Goal: Information Seeking & Learning: Learn about a topic

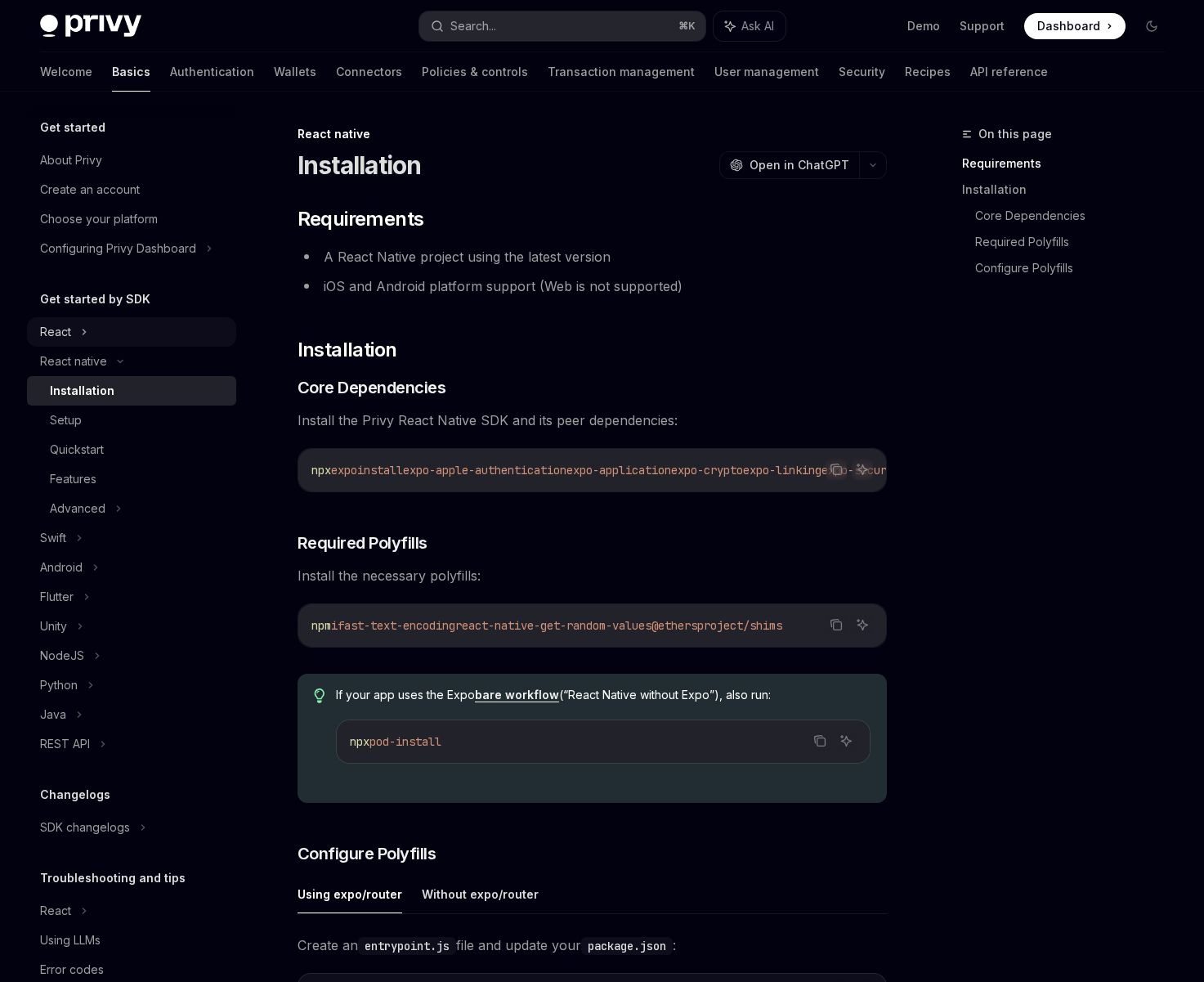
click at [130, 335] on div "React" at bounding box center [131, 331] width 209 height 29
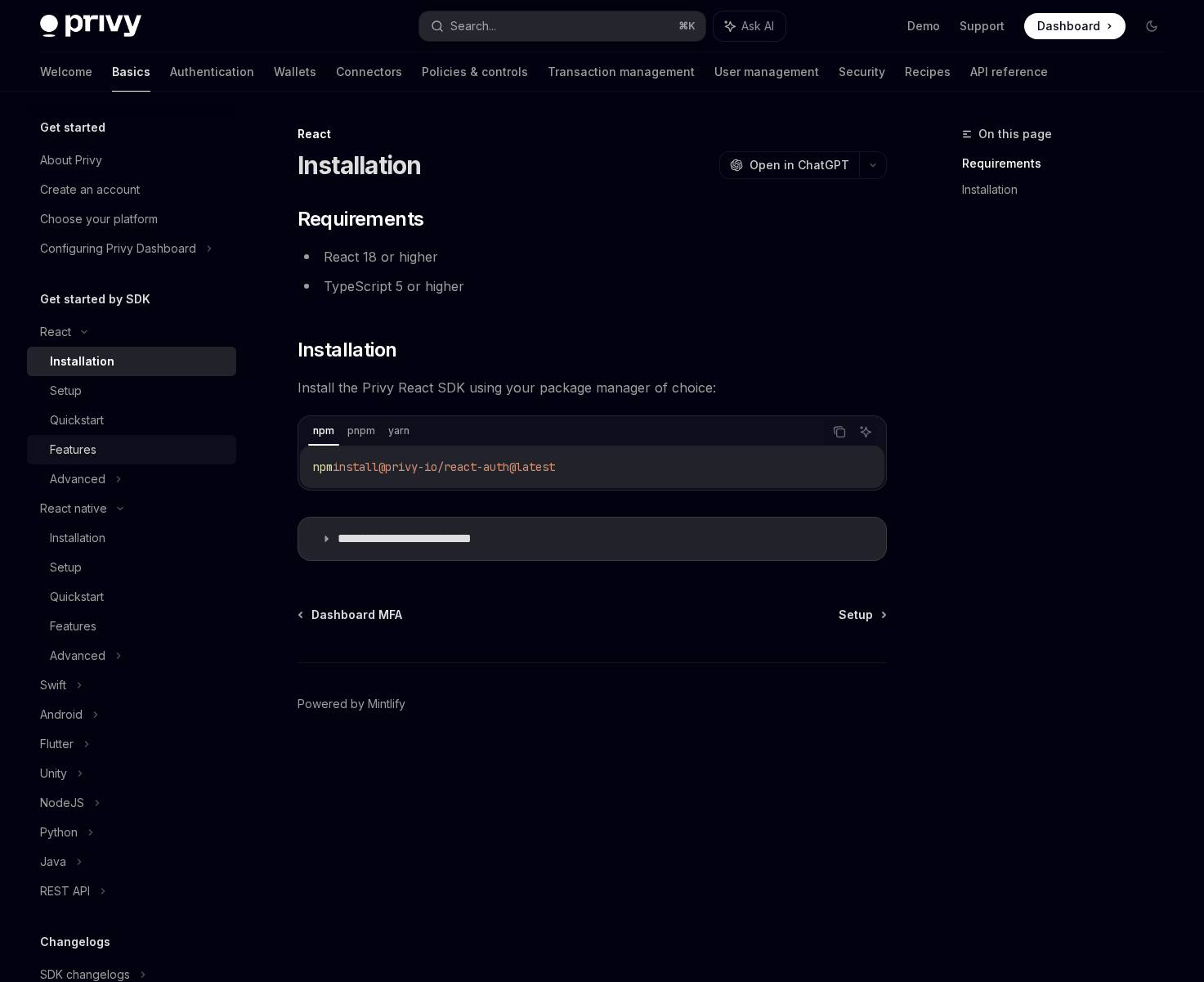
click at [145, 446] on div "Features" at bounding box center [138, 449] width 177 height 19
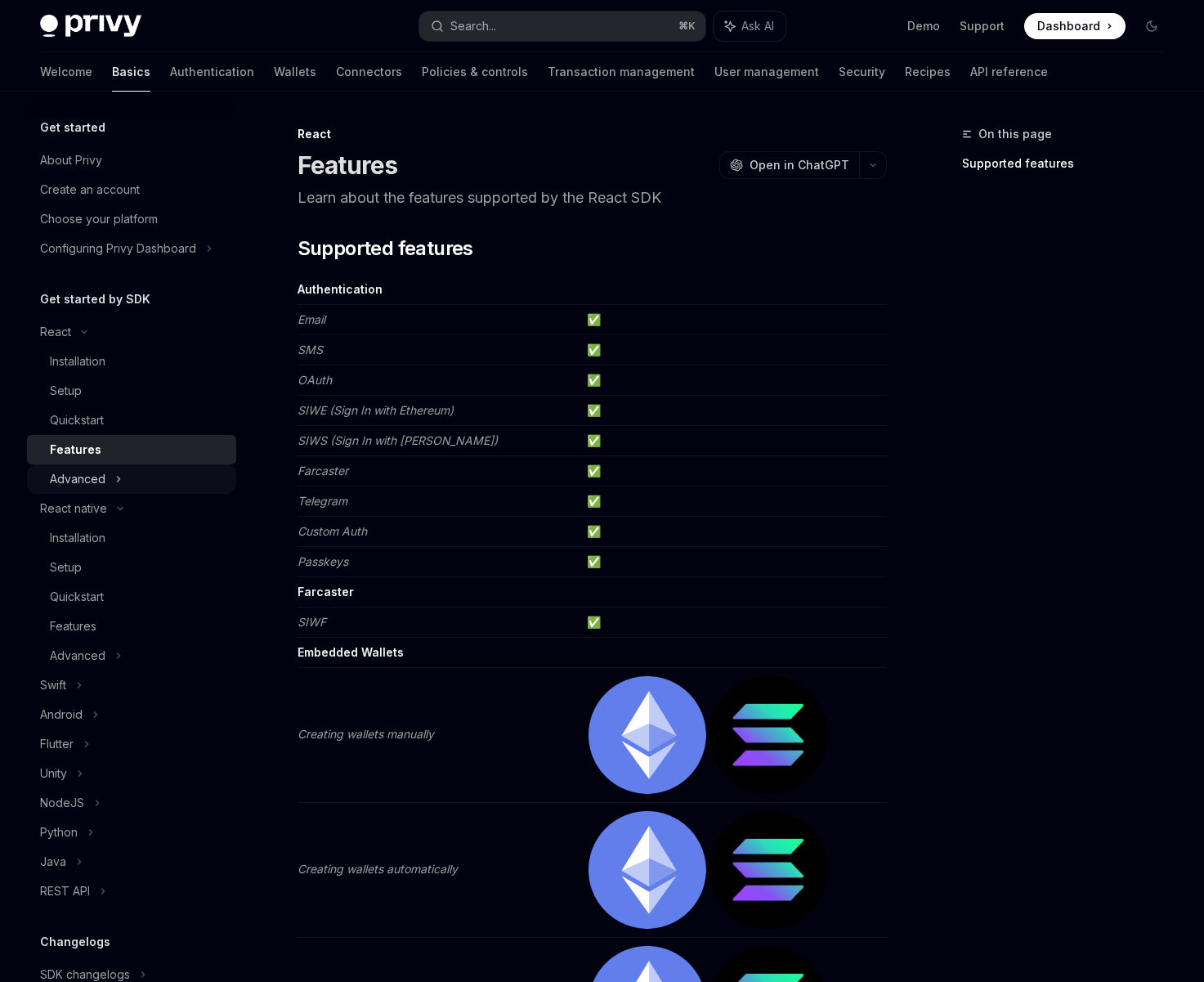
click at [135, 478] on div "Advanced" at bounding box center [131, 478] width 209 height 29
type textarea "*"
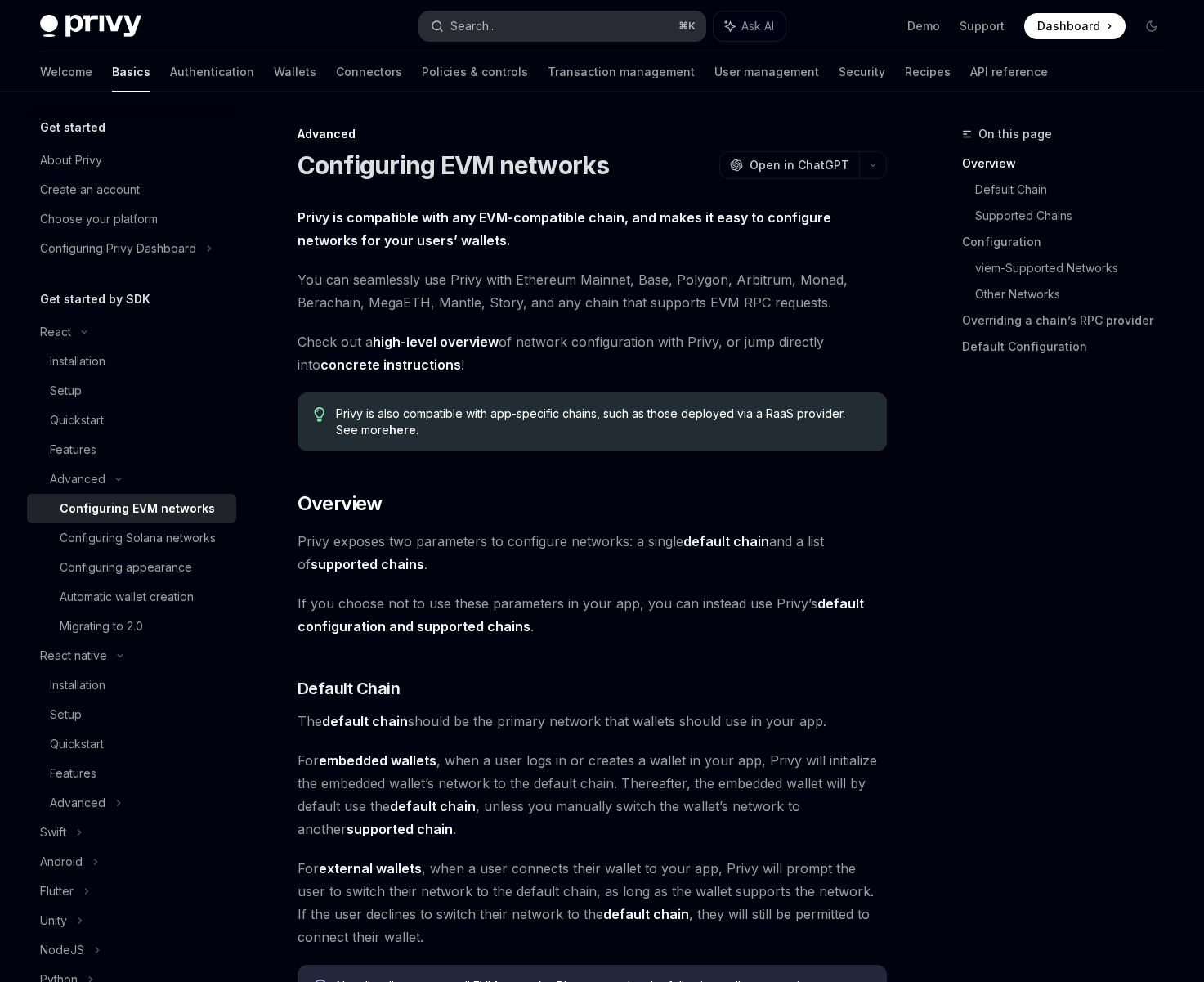
click at [612, 25] on button "Search... ⌘ K" at bounding box center [562, 26] width 286 height 29
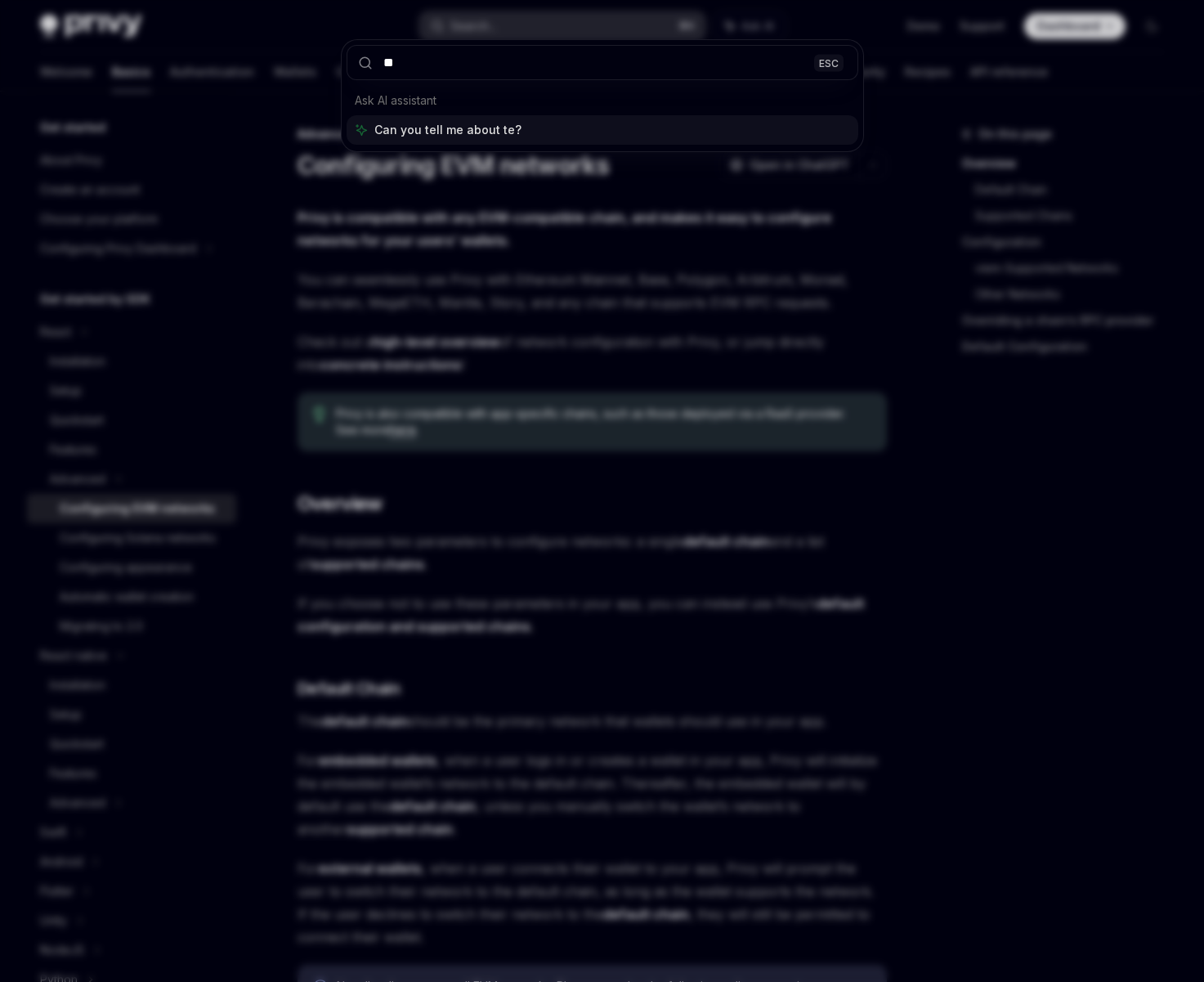
type input "*"
type input "*********"
type textarea "*"
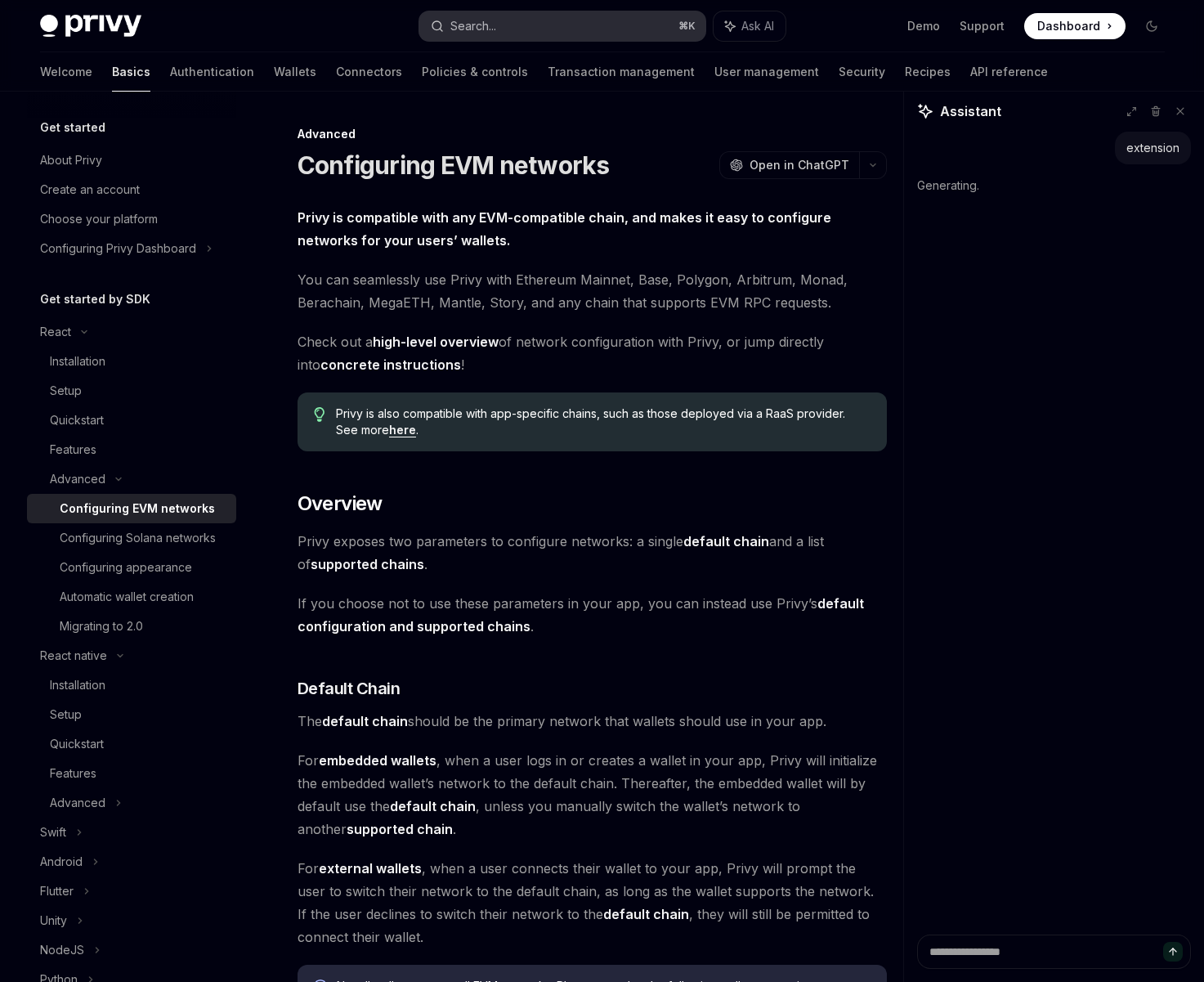
click at [483, 29] on div "Search..." at bounding box center [473, 25] width 45 height 19
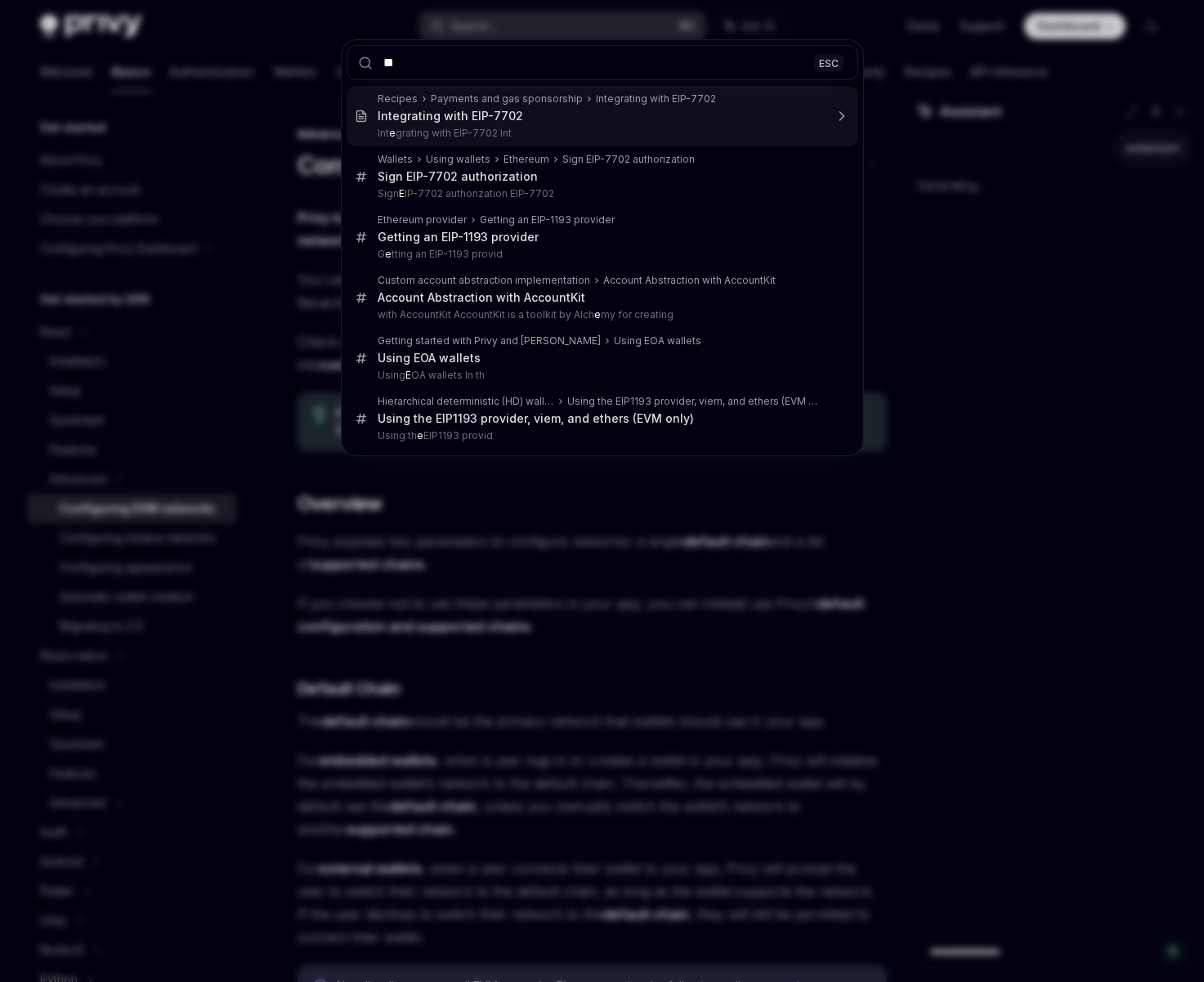
type input "***"
type textarea "*"
type input "****"
type textarea "*"
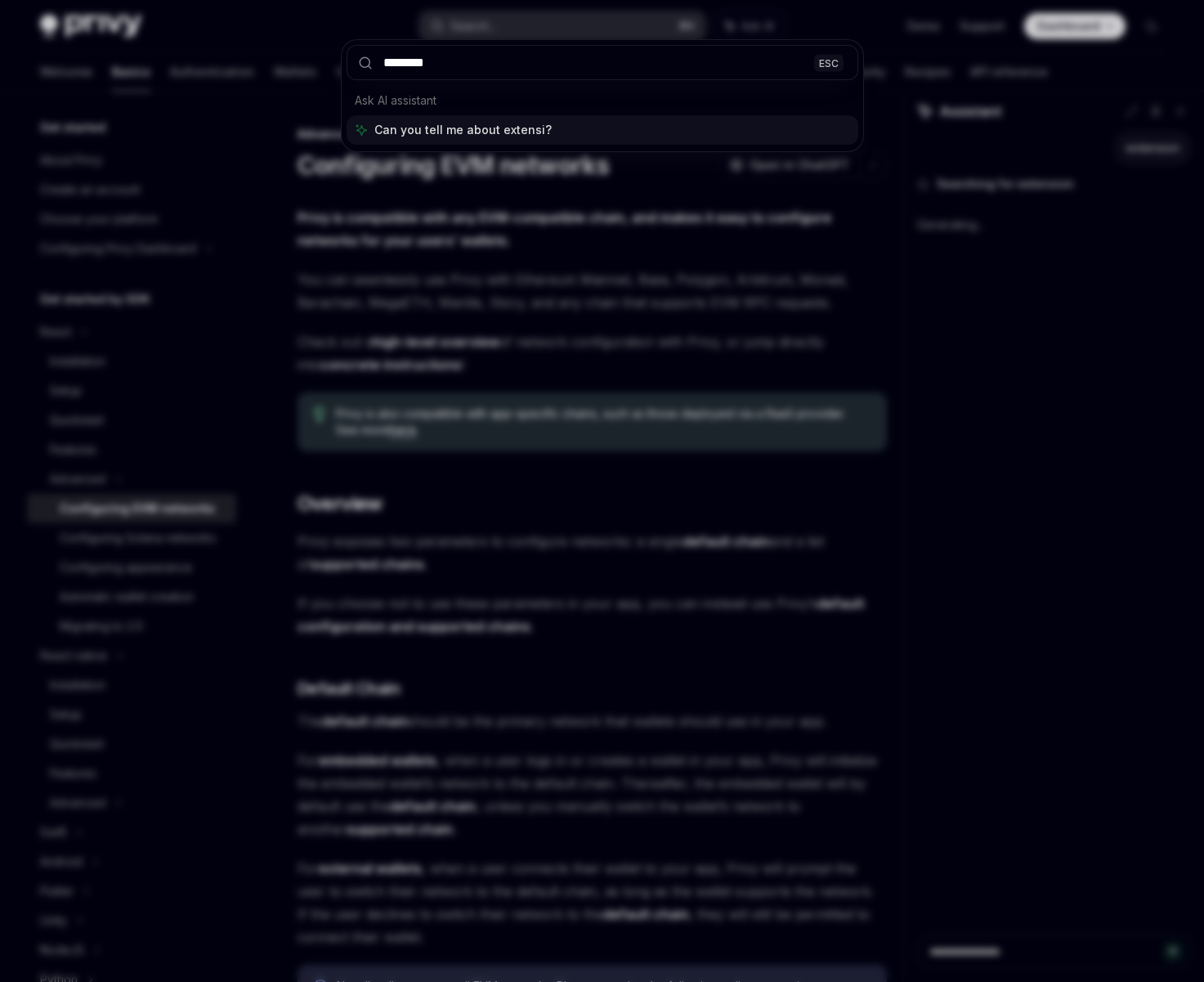
type input "*********"
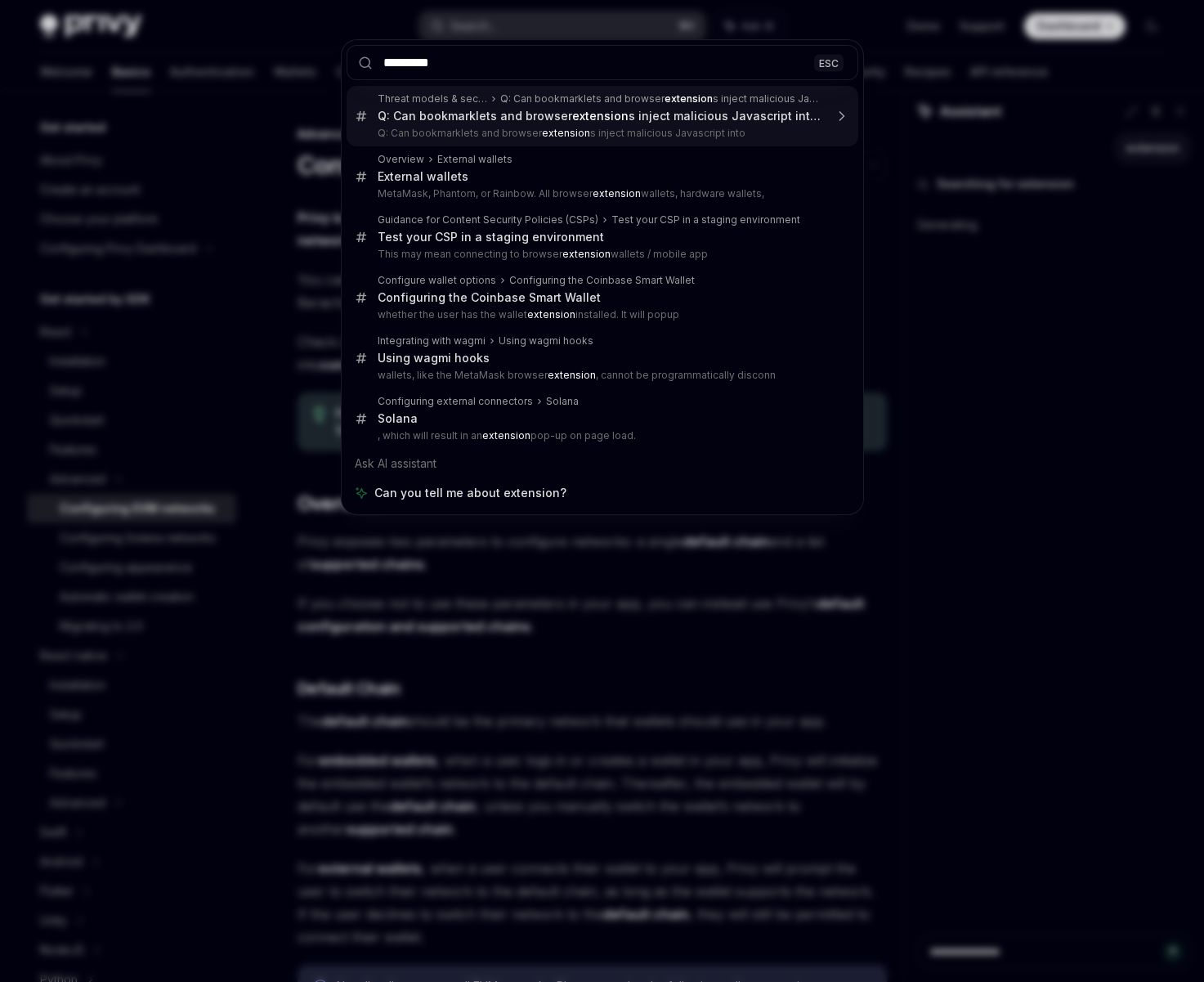
type textarea "*"
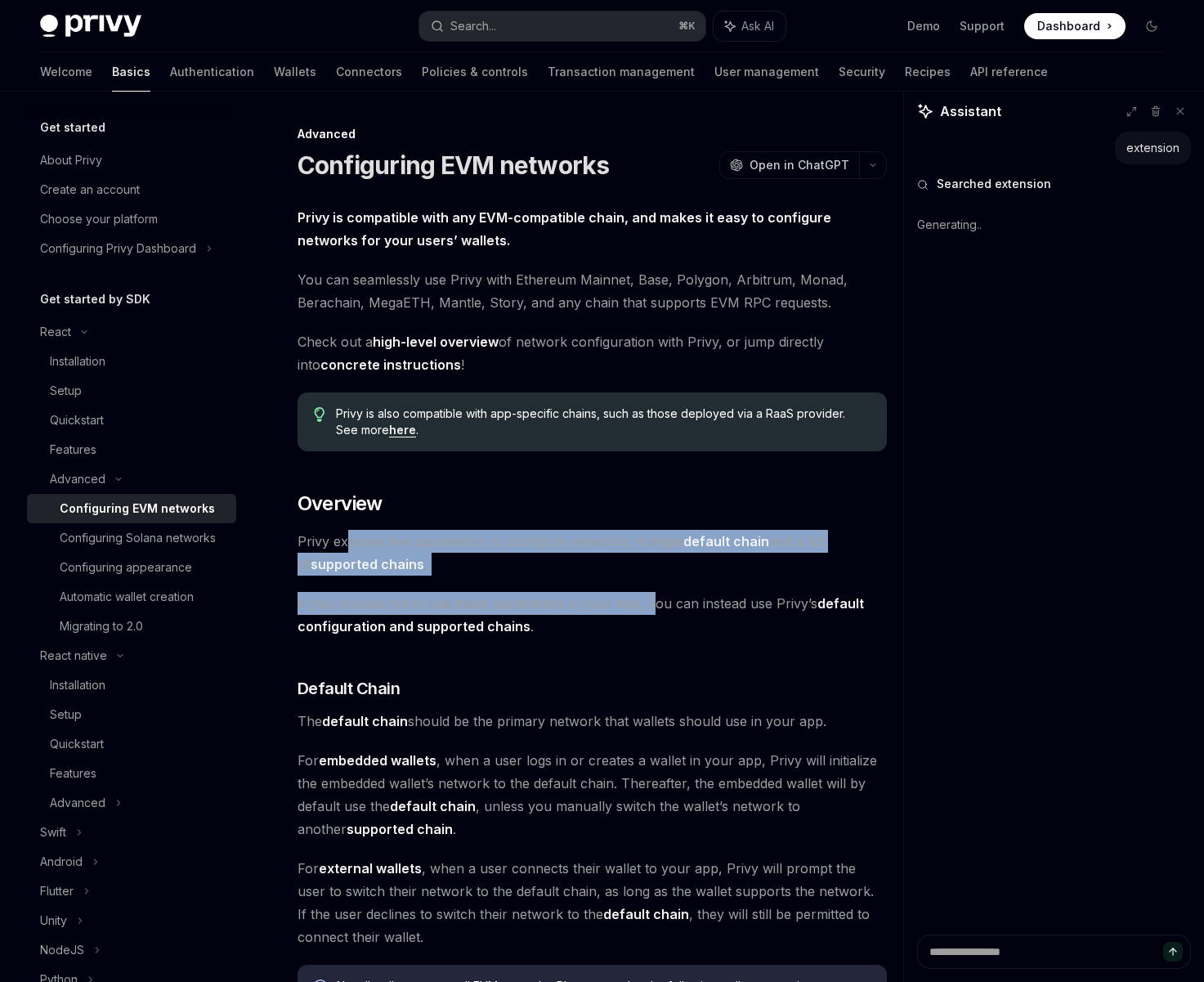
drag, startPoint x: 349, startPoint y: 540, endPoint x: 644, endPoint y: 594, distance: 299.9
click at [644, 599] on span "If you choose not to use these parameters in your app, you can instead use Priv…" at bounding box center [592, 615] width 589 height 45
drag, startPoint x: 590, startPoint y: 610, endPoint x: 483, endPoint y: 539, distance: 128.4
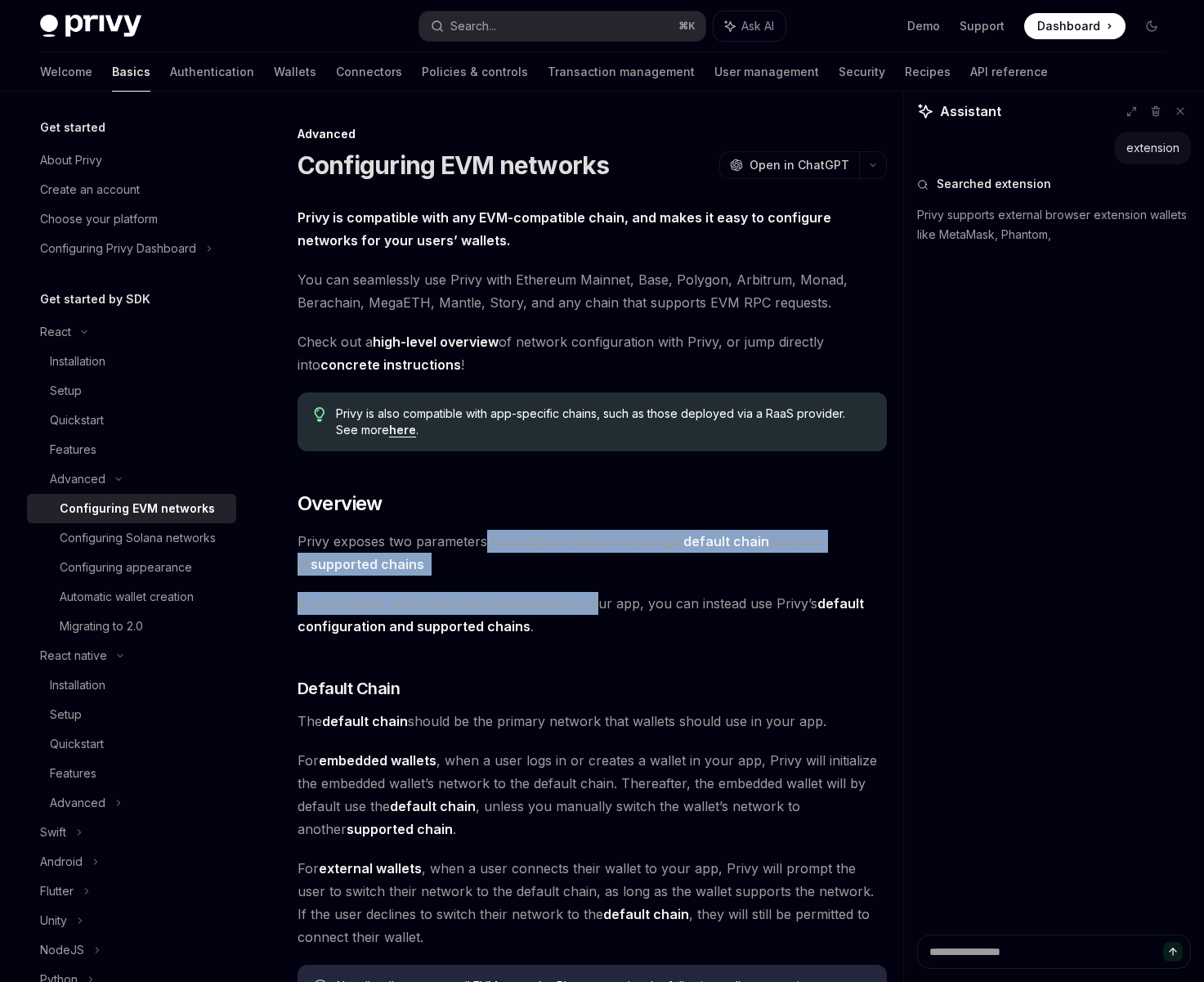
type textarea "*"
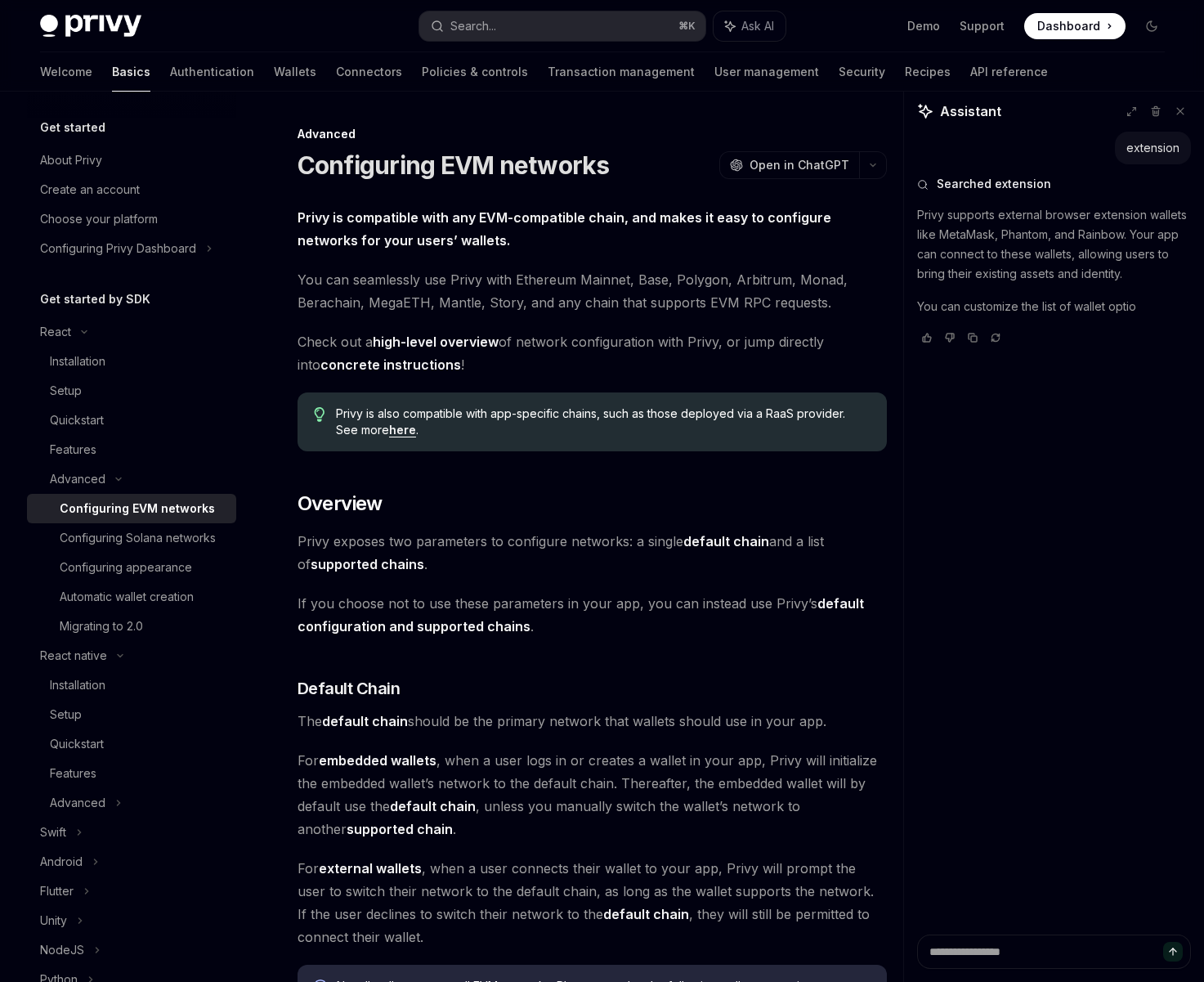
click at [416, 549] on span "[PERSON_NAME] exposes two parameters to configure networks: a single default ch…" at bounding box center [592, 552] width 589 height 45
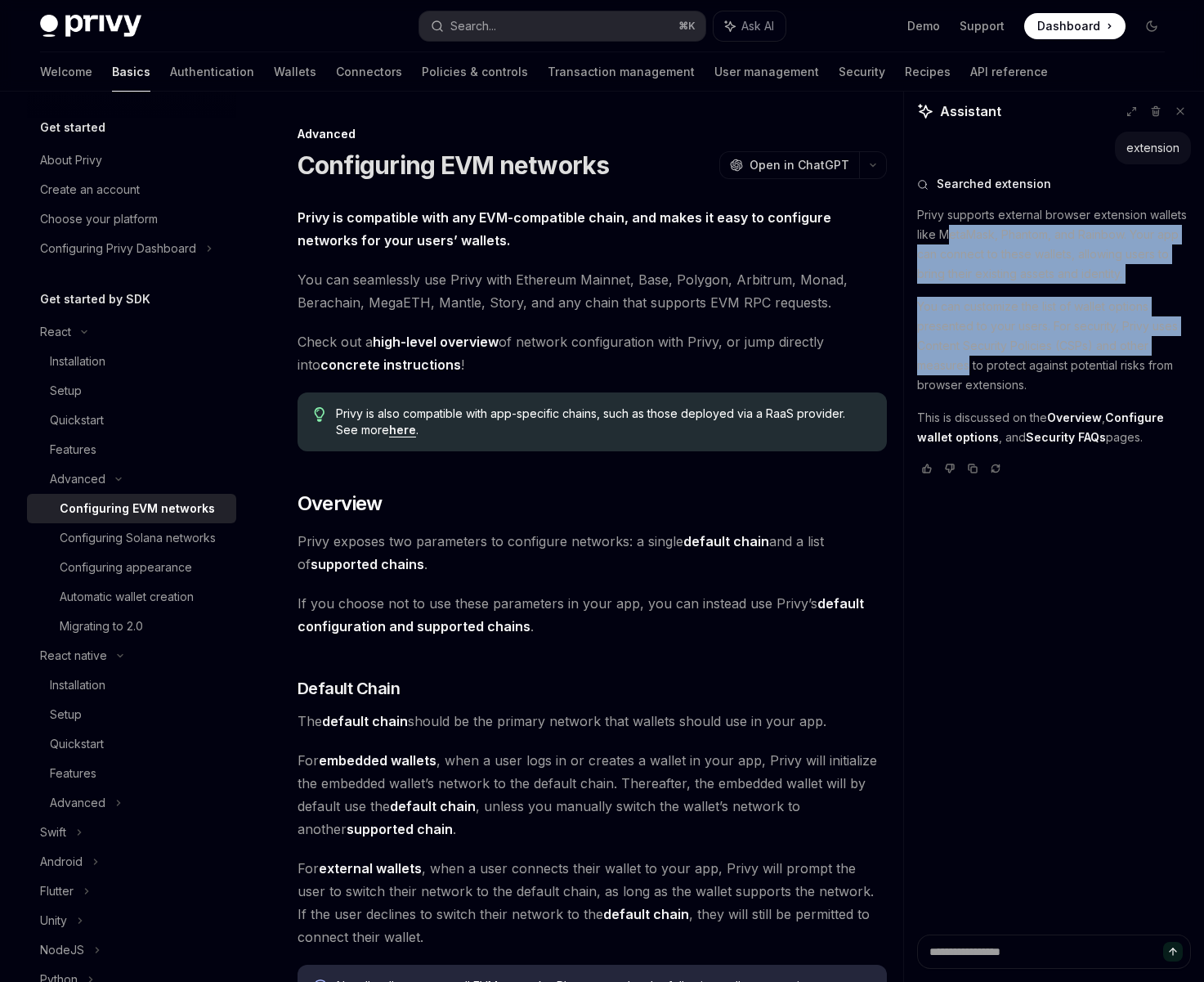
drag, startPoint x: 950, startPoint y: 233, endPoint x: 967, endPoint y: 373, distance: 141.0
click at [967, 373] on div "Privy supports external browser extension wallets like MetaMask, Phantom, and R…" at bounding box center [1054, 326] width 274 height 242
click at [932, 373] on p "You can customize the list of wallet options presented to your users. For secur…" at bounding box center [1054, 346] width 274 height 98
drag, startPoint x: 973, startPoint y: 372, endPoint x: 972, endPoint y: 246, distance: 126.0
click at [972, 246] on div "Privy supports external browser extension wallets like MetaMask, Phantom, and R…" at bounding box center [1054, 326] width 274 height 242
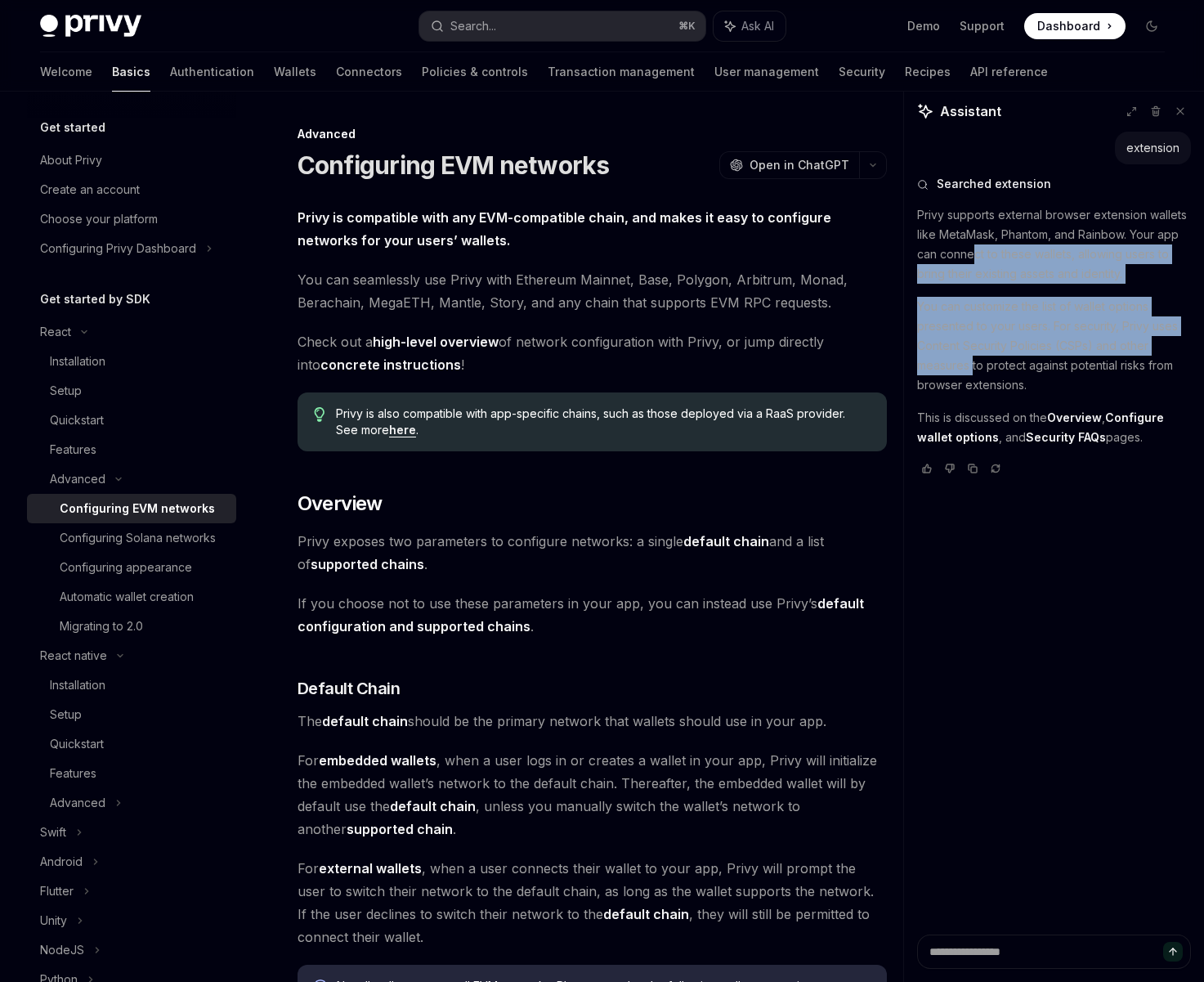
click at [938, 272] on p "Privy supports external browser extension wallets like MetaMask, Phantom, and R…" at bounding box center [1054, 244] width 274 height 78
drag, startPoint x: 947, startPoint y: 251, endPoint x: 976, endPoint y: 356, distance: 108.9
click at [976, 356] on div "Privy supports external browser extension wallets like MetaMask, Phantom, and R…" at bounding box center [1054, 326] width 274 height 242
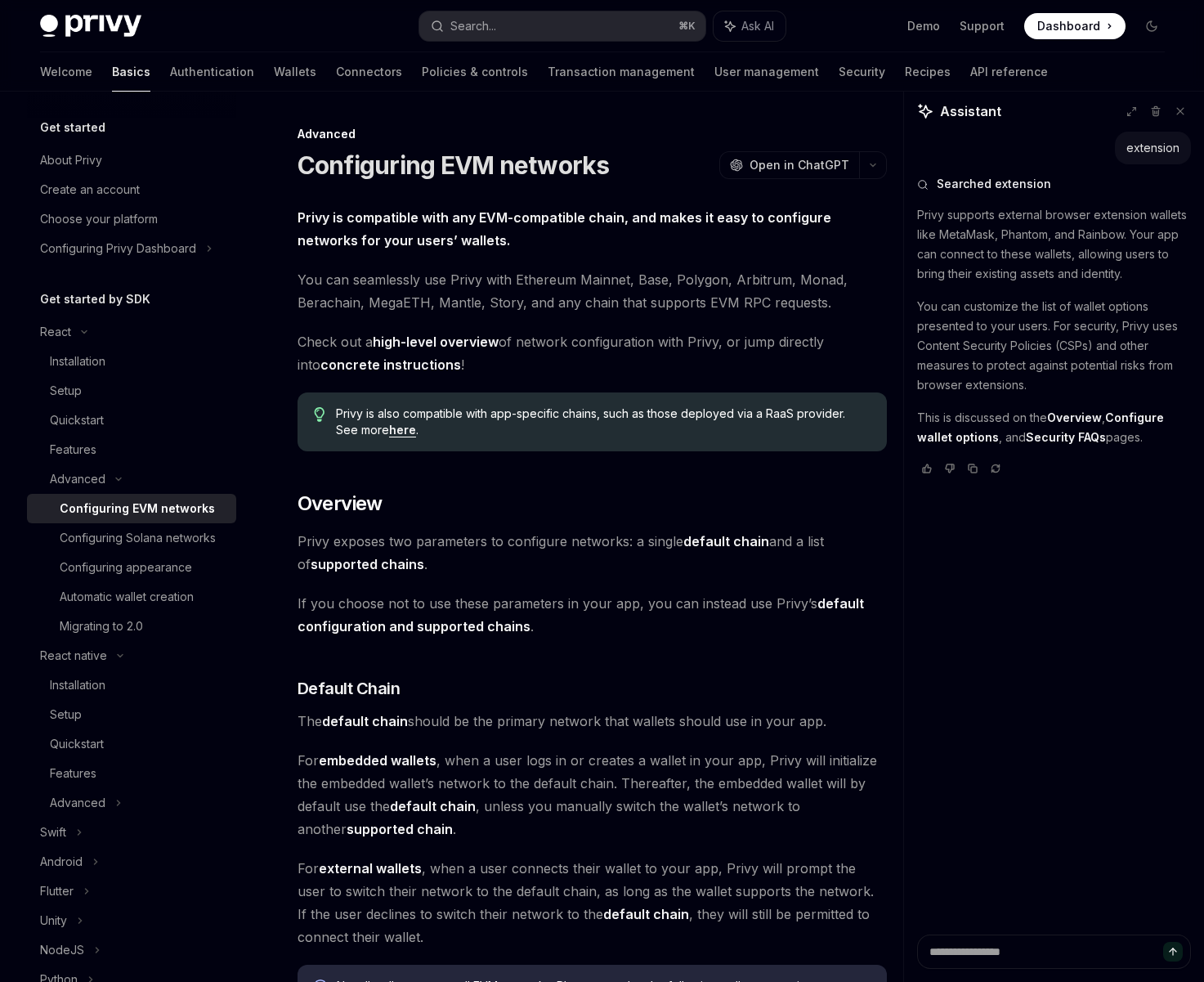
click at [990, 366] on p "You can customize the list of wallet options presented to your users. For secur…" at bounding box center [1054, 346] width 274 height 98
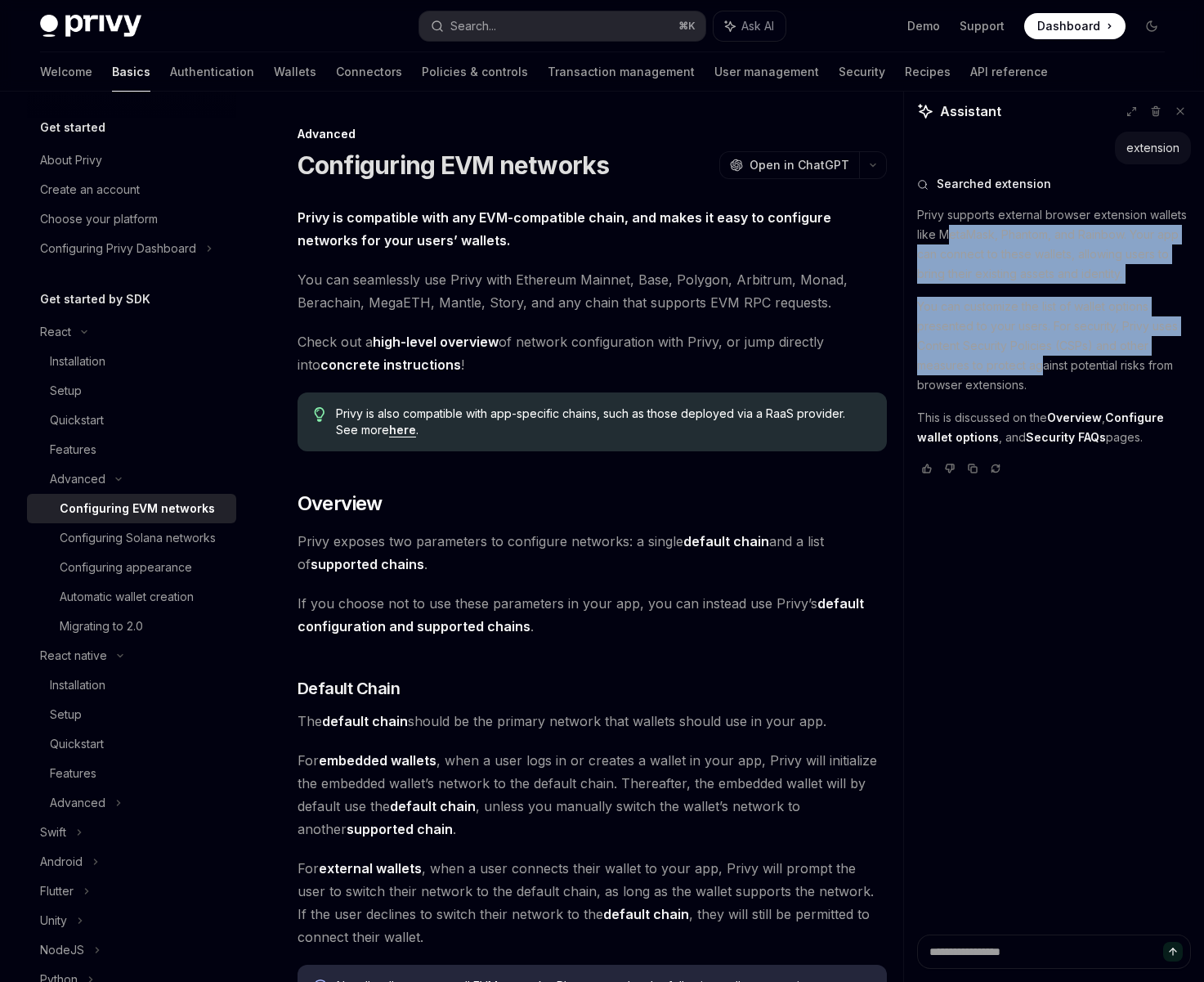
drag, startPoint x: 1045, startPoint y: 368, endPoint x: 949, endPoint y: 241, distance: 159.2
click at [949, 241] on div "Privy supports external browser extension wallets like MetaMask, Phantom, and R…" at bounding box center [1054, 326] width 274 height 242
click at [933, 246] on p "Privy supports external browser extension wallets like MetaMask, Phantom, and R…" at bounding box center [1054, 244] width 274 height 78
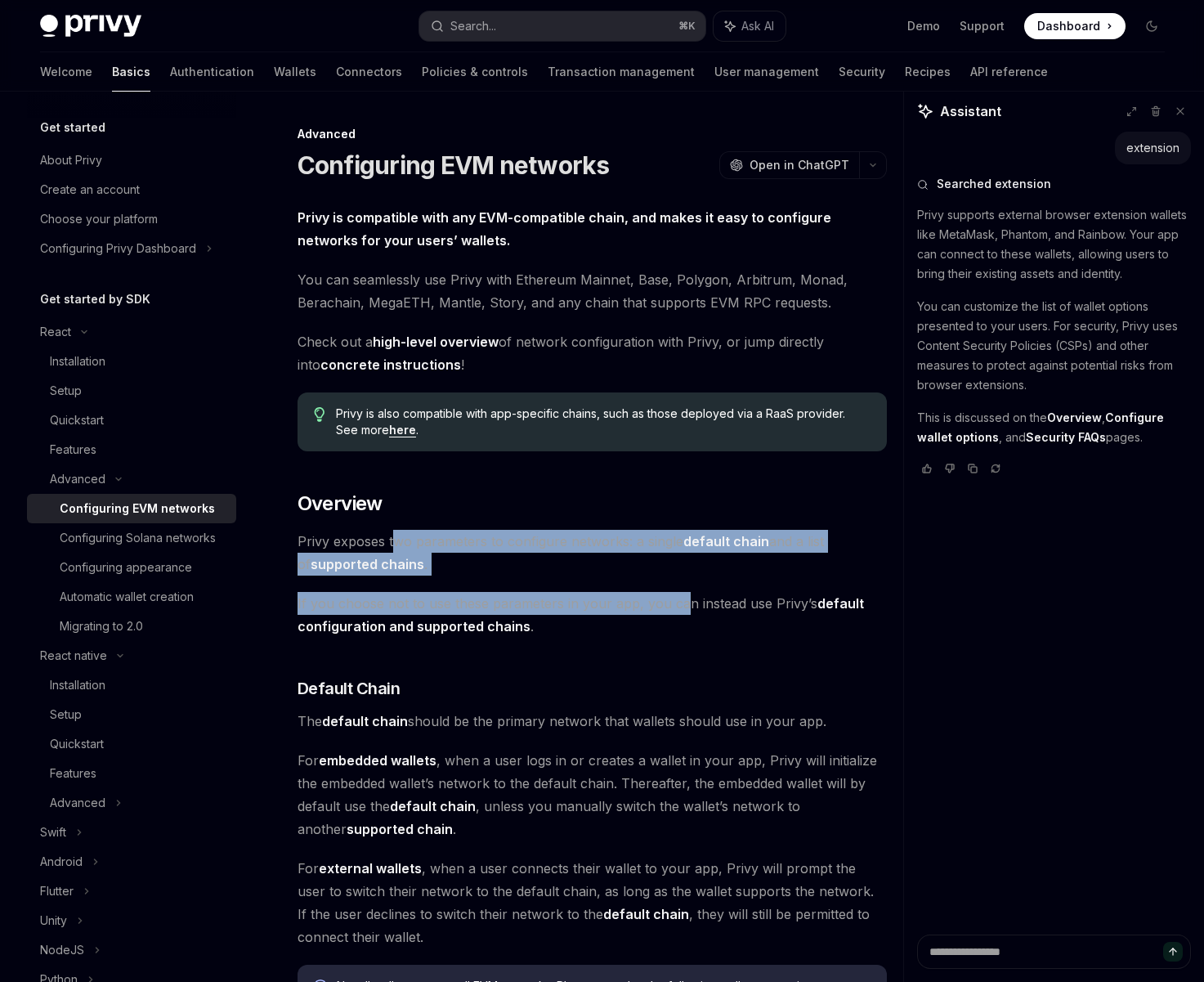
drag, startPoint x: 396, startPoint y: 543, endPoint x: 680, endPoint y: 604, distance: 290.5
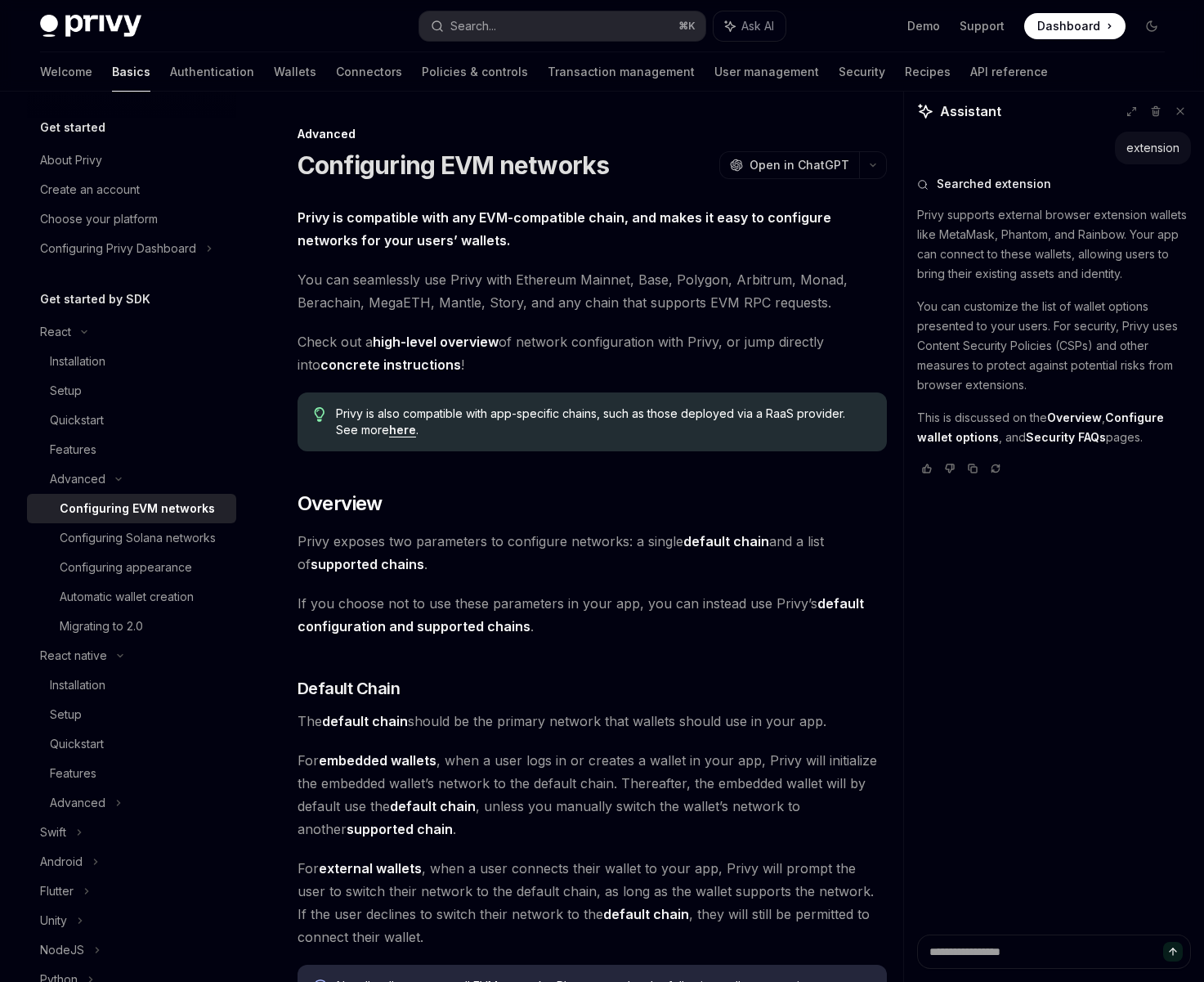
click at [713, 604] on span "If you choose not to use these parameters in your app, you can instead use Priv…" at bounding box center [592, 615] width 589 height 45
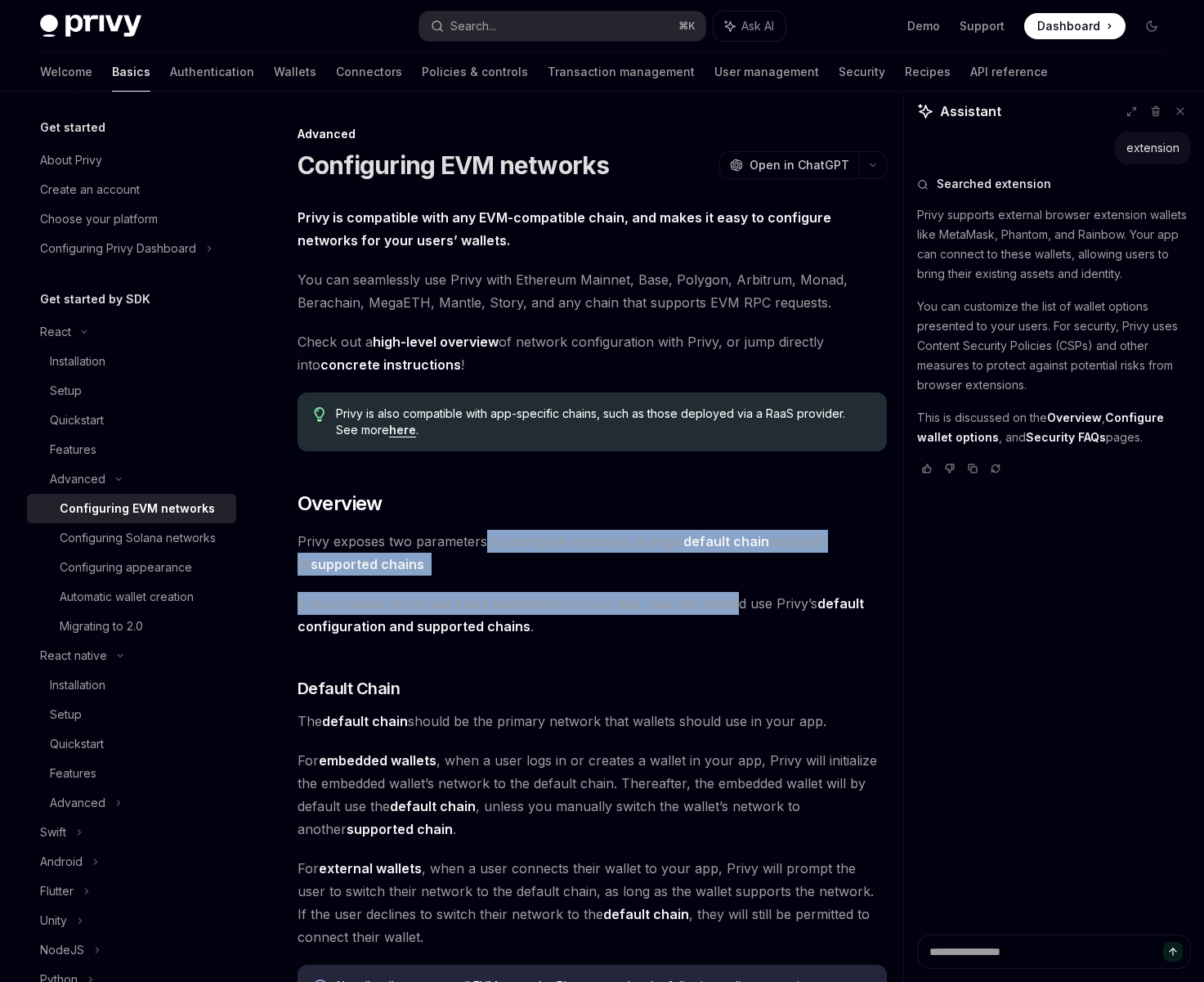
drag, startPoint x: 731, startPoint y: 604, endPoint x: 484, endPoint y: 541, distance: 254.9
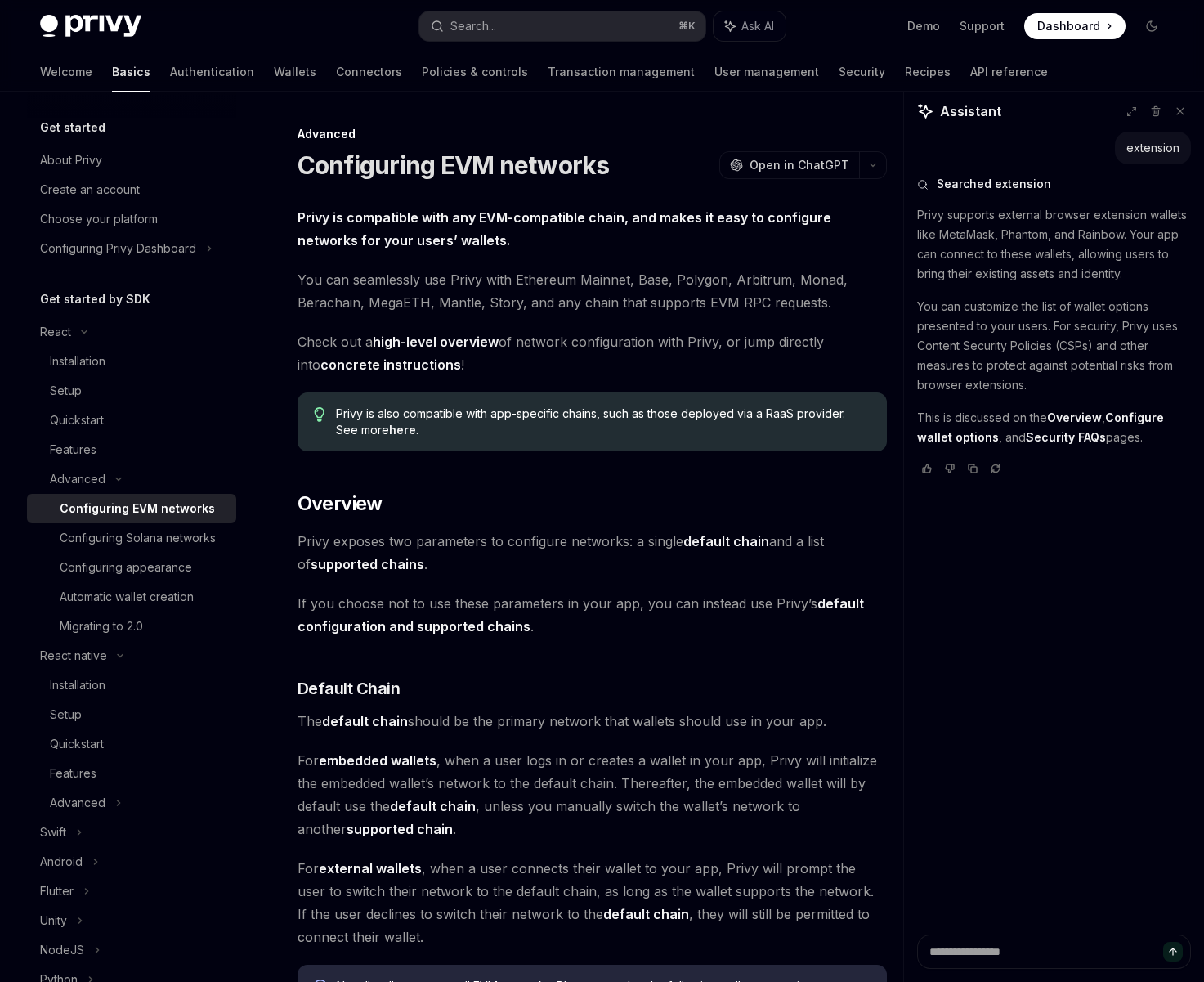
click at [418, 535] on span "[PERSON_NAME] exposes two parameters to configure networks: a single default ch…" at bounding box center [592, 552] width 589 height 45
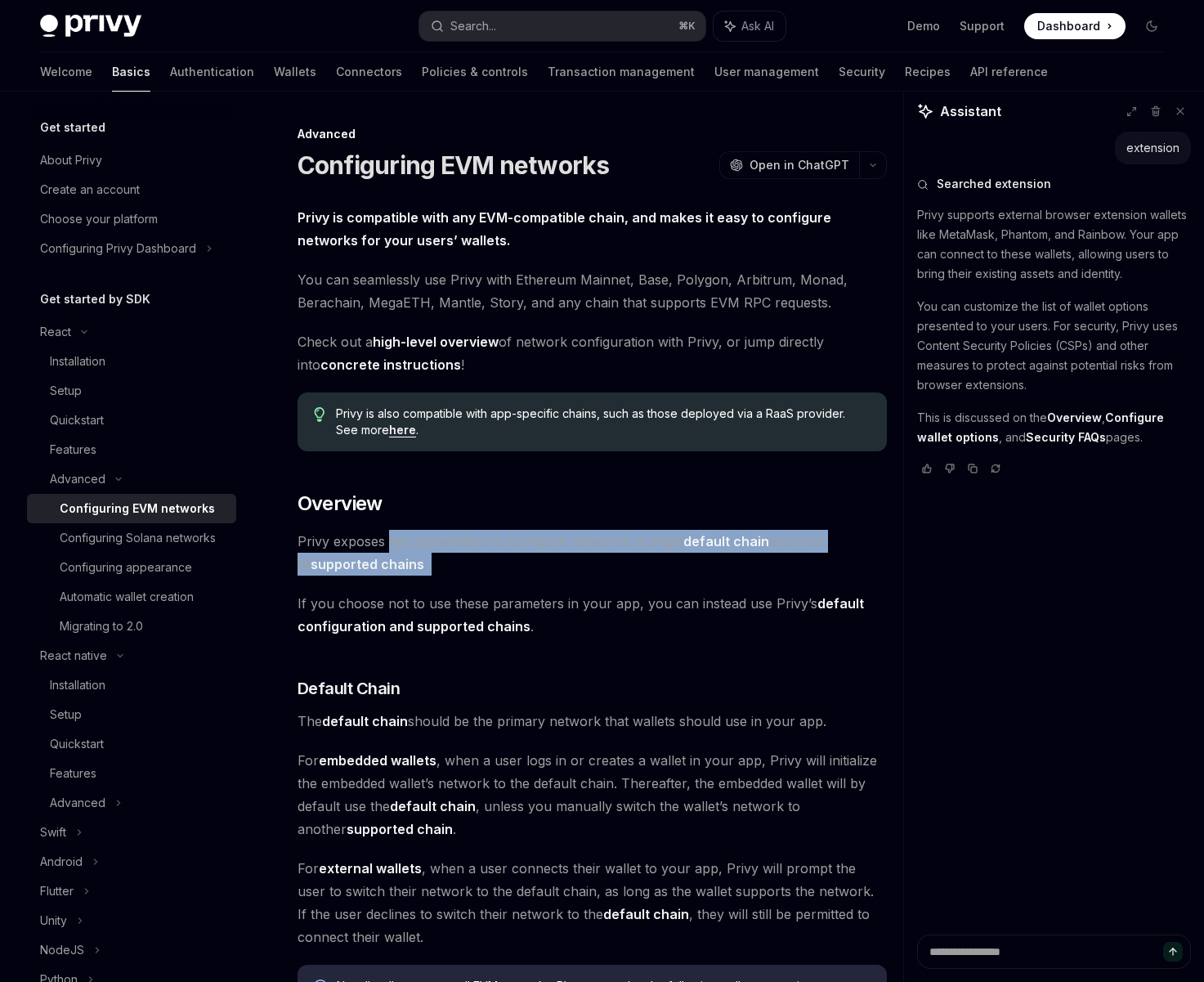
drag, startPoint x: 386, startPoint y: 530, endPoint x: 532, endPoint y: 591, distance: 158.2
drag, startPoint x: 484, startPoint y: 604, endPoint x: 390, endPoint y: 531, distance: 119.0
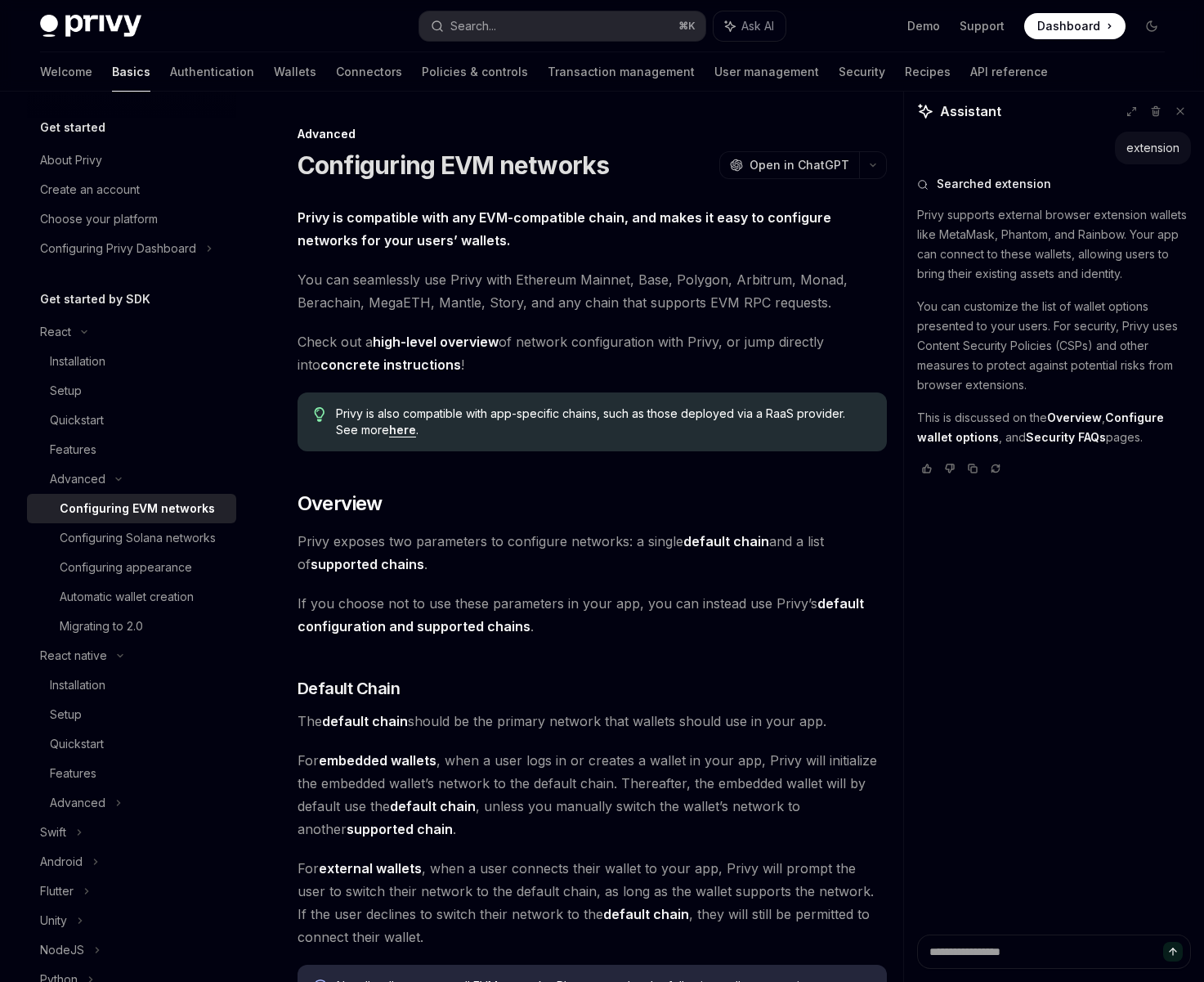
click at [338, 531] on span "[PERSON_NAME] exposes two parameters to configure networks: a single default ch…" at bounding box center [592, 552] width 589 height 45
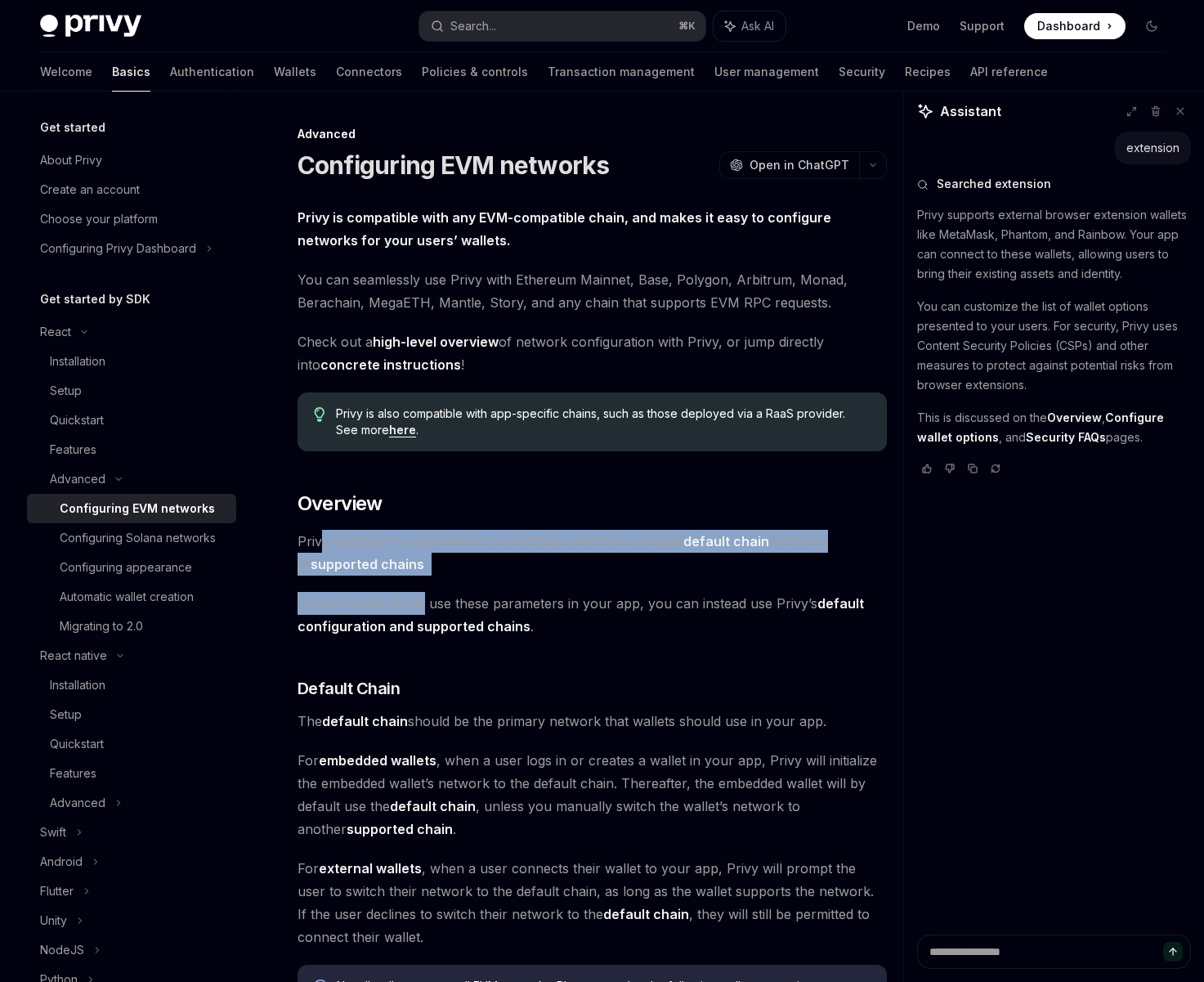
drag, startPoint x: 321, startPoint y: 535, endPoint x: 422, endPoint y: 605, distance: 122.9
click at [396, 611] on span "If you choose not to use these parameters in your app, you can instead use Priv…" at bounding box center [592, 615] width 589 height 45
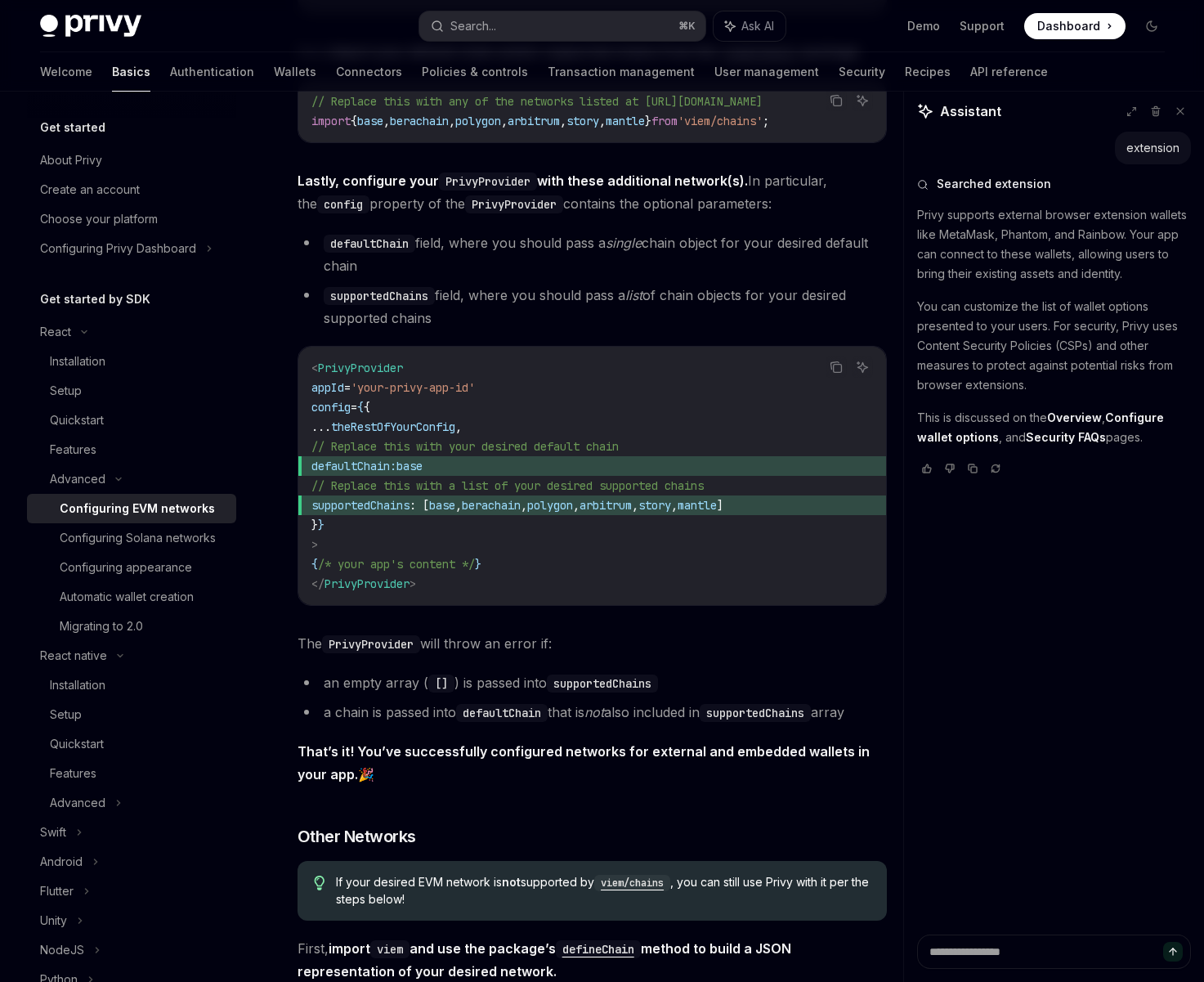
scroll to position [2162, 0]
